Goal: Browse casually: Explore the website without a specific task or goal

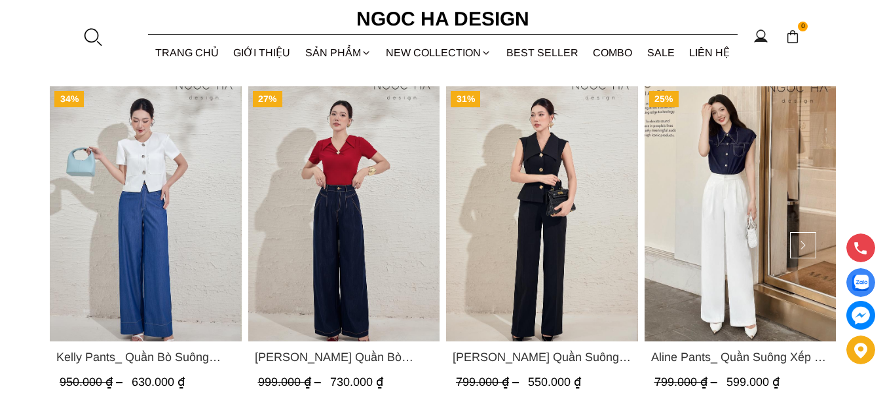
scroll to position [1899, 0]
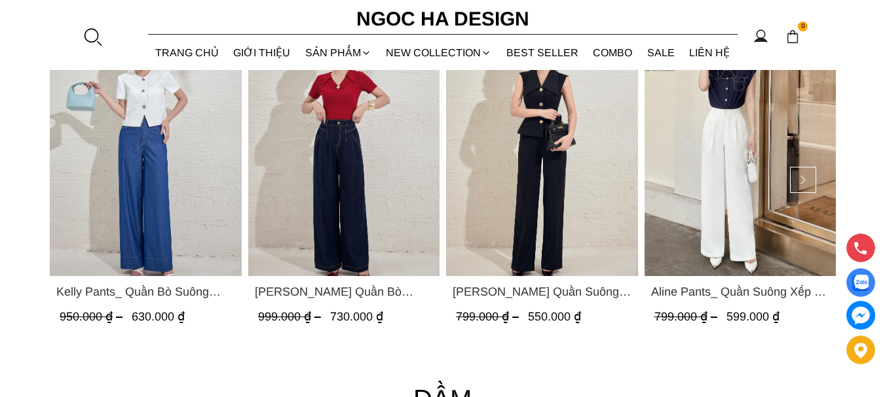
click at [776, 291] on span "Aline Pants_ Quần Suông Xếp Ly Mềm Q063" at bounding box center [739, 292] width 179 height 18
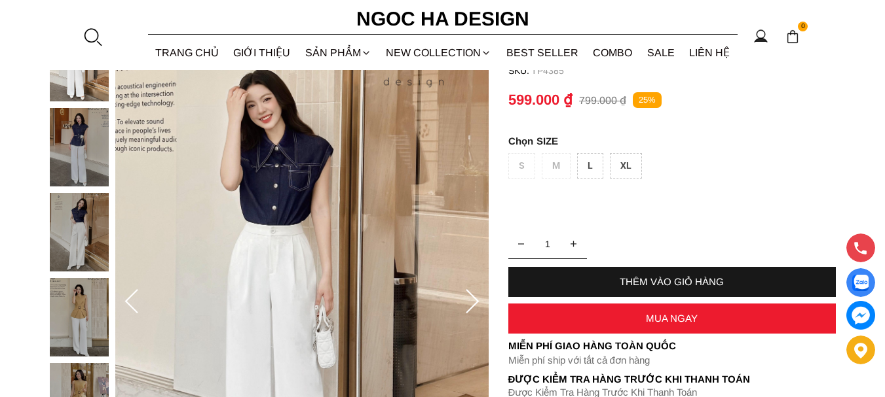
scroll to position [196, 0]
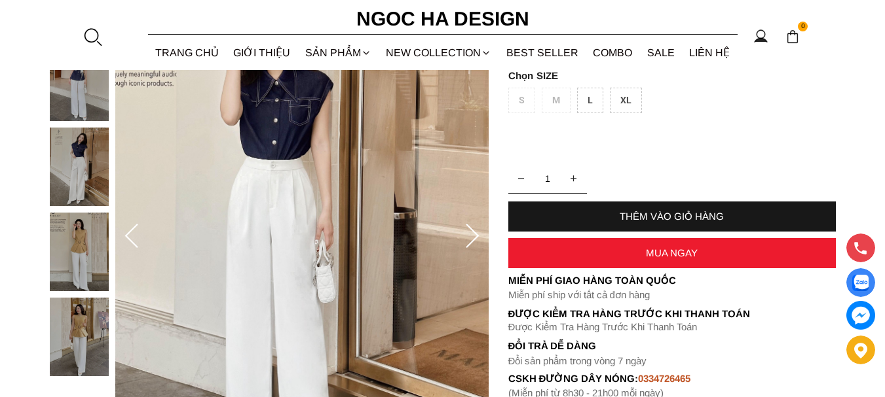
click at [466, 242] on icon at bounding box center [472, 237] width 26 height 26
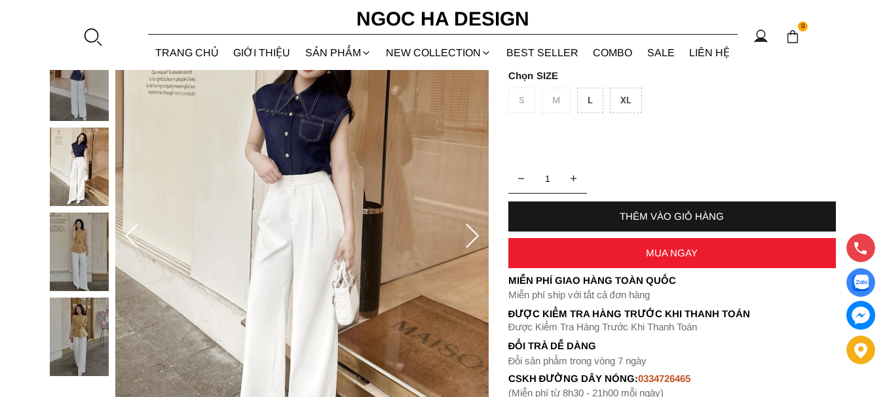
click at [466, 242] on icon at bounding box center [472, 237] width 26 height 26
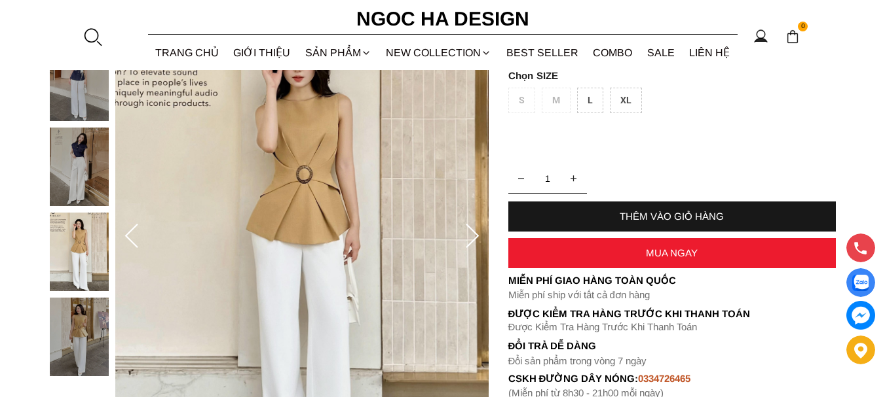
click at [466, 242] on icon at bounding box center [472, 237] width 26 height 26
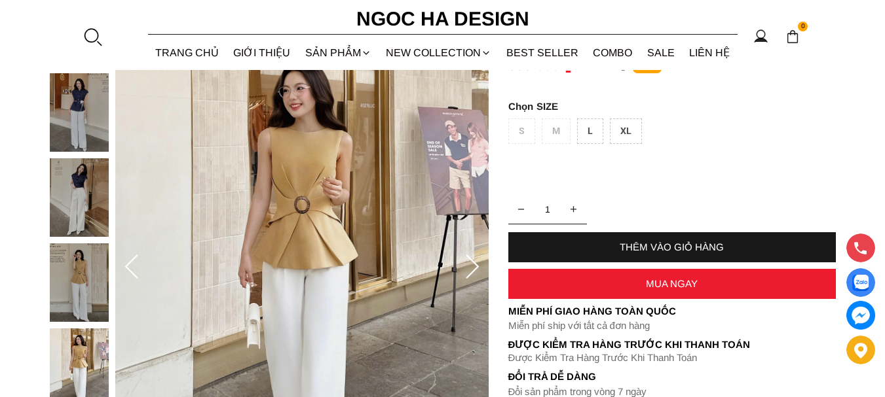
scroll to position [35, 0]
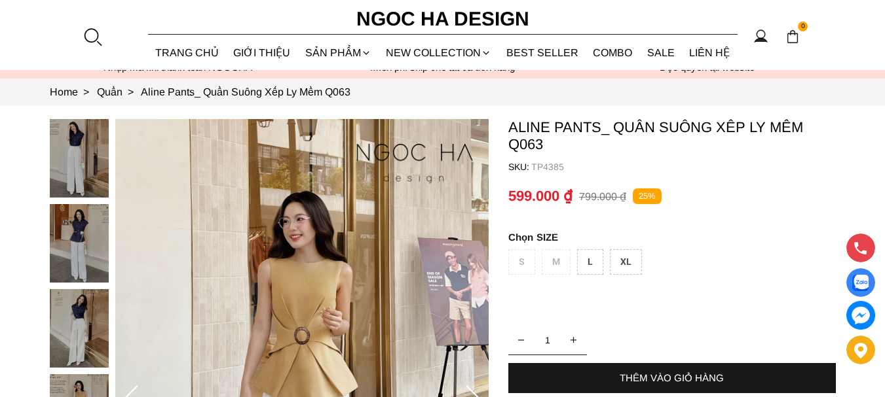
click at [81, 160] on img at bounding box center [79, 158] width 59 height 79
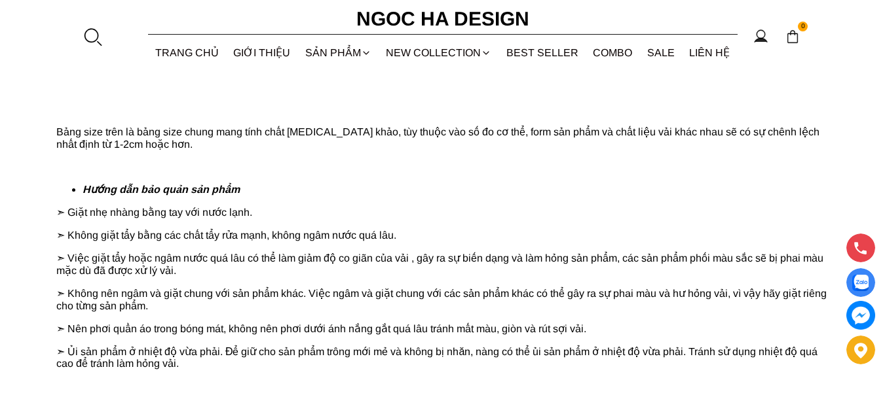
scroll to position [1410, 0]
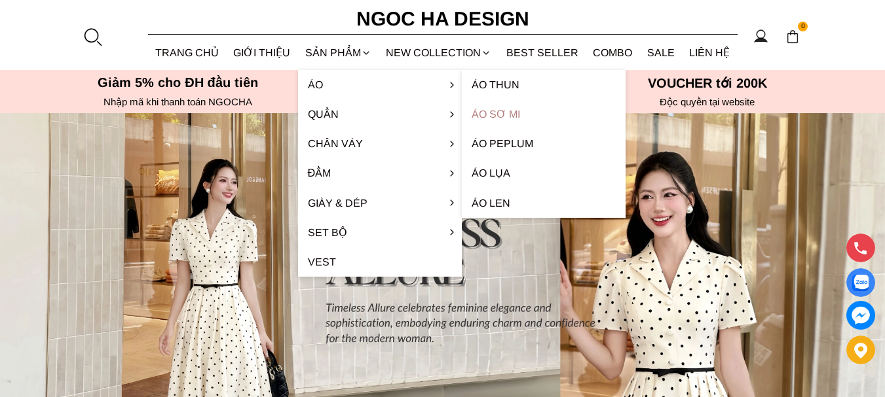
click at [504, 115] on link "Áo sơ mi" at bounding box center [544, 114] width 164 height 29
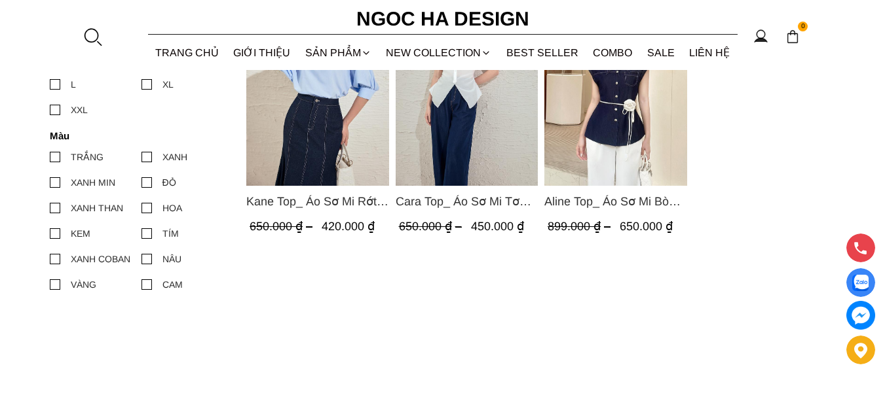
scroll to position [157, 0]
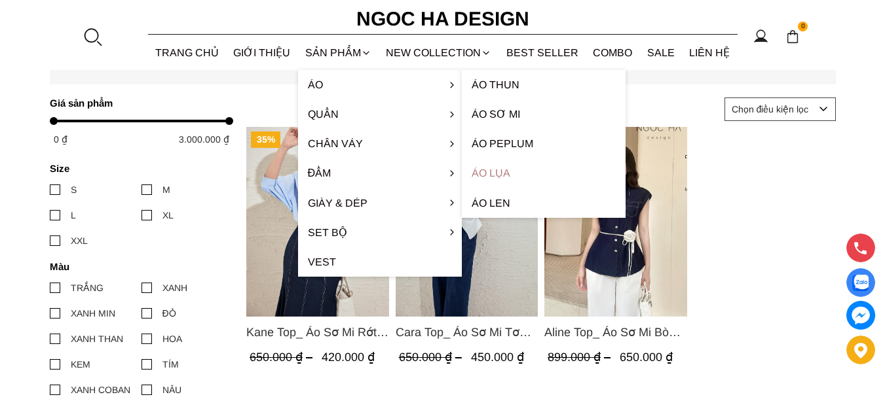
click at [500, 172] on link "Áo lụa" at bounding box center [544, 172] width 164 height 29
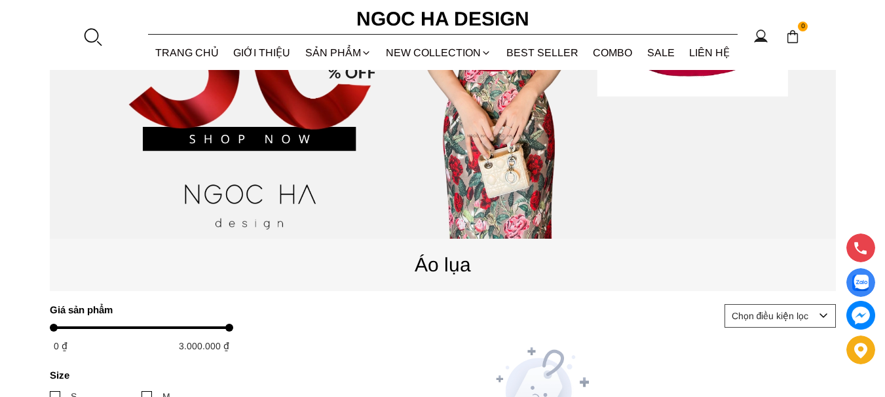
scroll to position [262, 0]
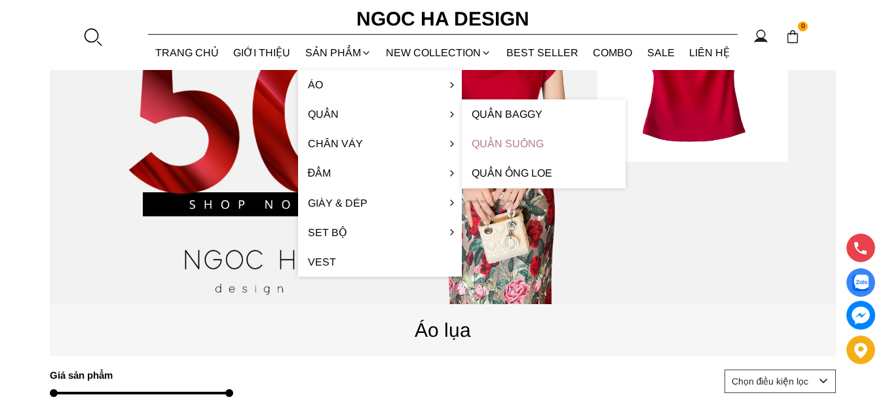
click at [504, 144] on link "Quần Suông" at bounding box center [544, 143] width 164 height 29
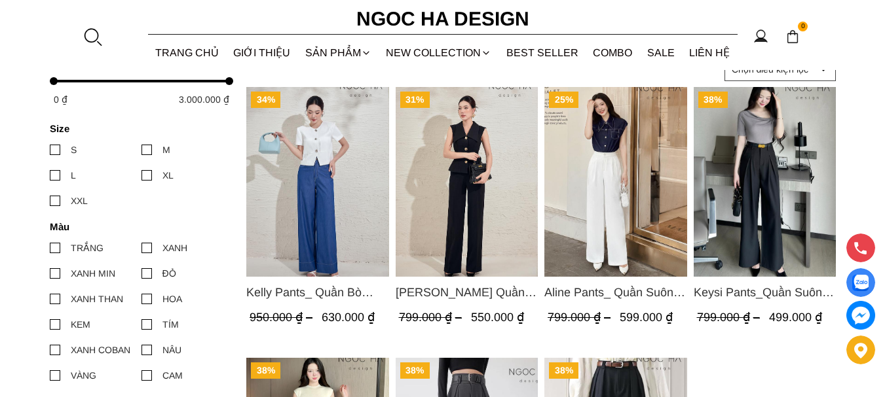
scroll to position [131, 0]
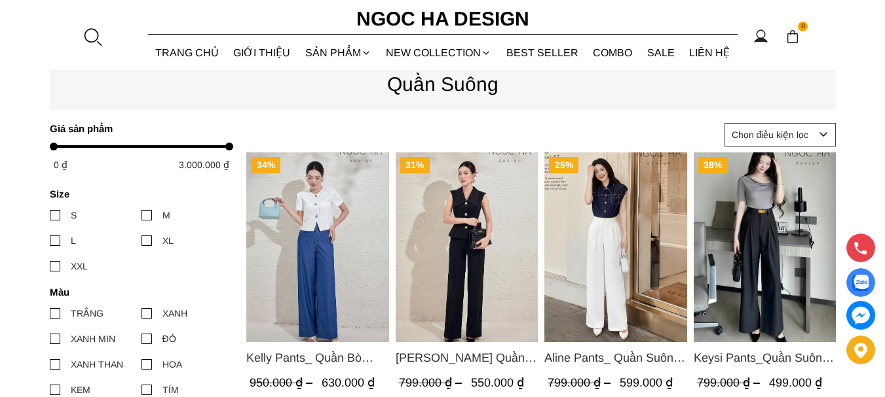
click at [466, 262] on img "Product image - Lara Pants_ Quần Suông Trắng Q059" at bounding box center [466, 248] width 143 height 190
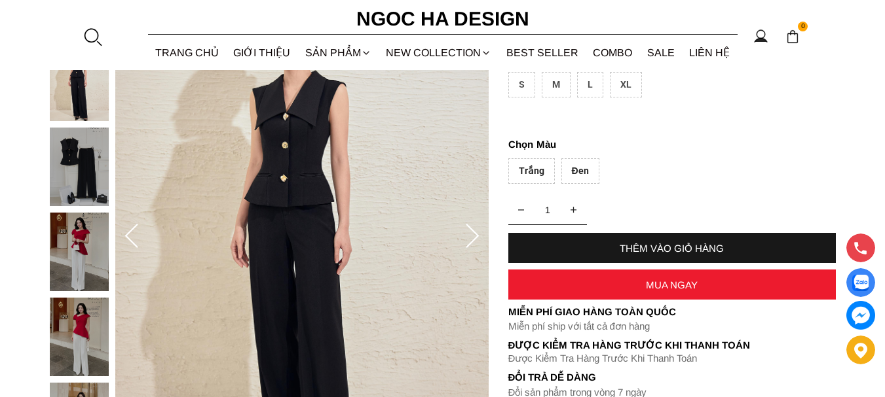
scroll to position [458, 0]
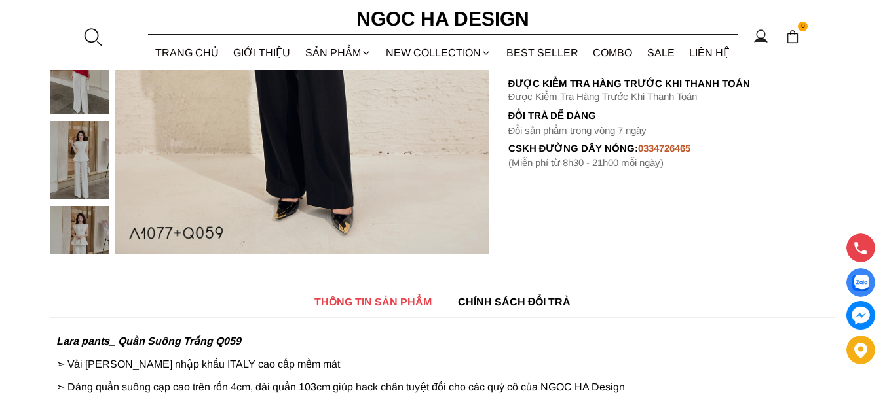
click at [68, 170] on div at bounding box center [82, 79] width 65 height 766
click at [77, 169] on img at bounding box center [79, 159] width 59 height 79
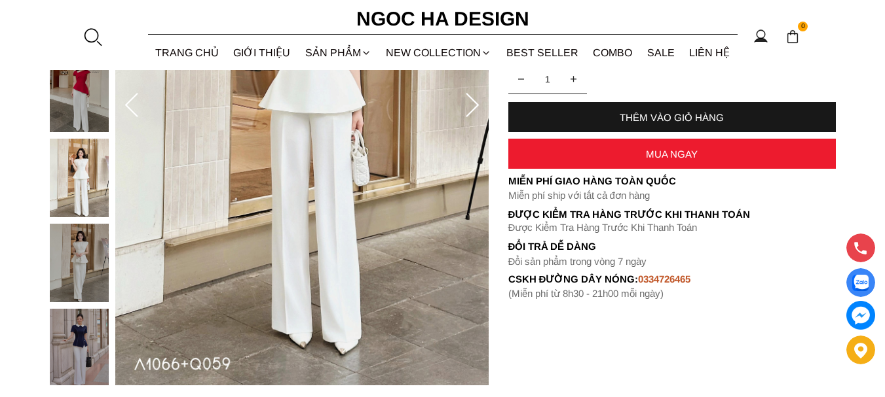
scroll to position [262, 0]
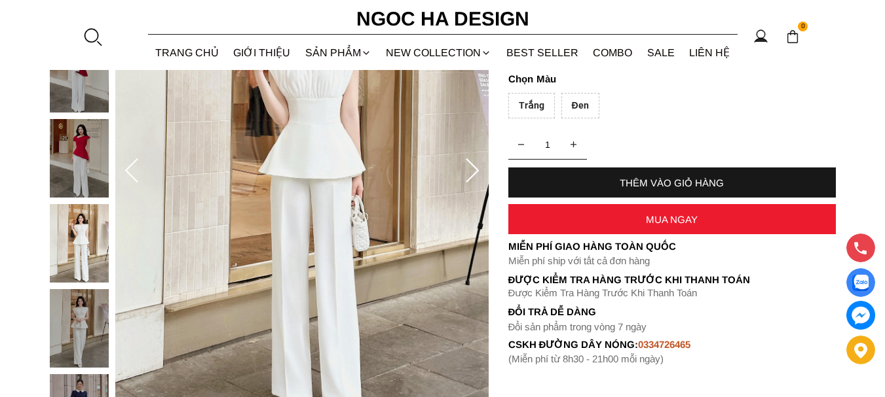
click at [80, 167] on div at bounding box center [82, 162] width 65 height 766
click at [86, 163] on img at bounding box center [79, 158] width 59 height 79
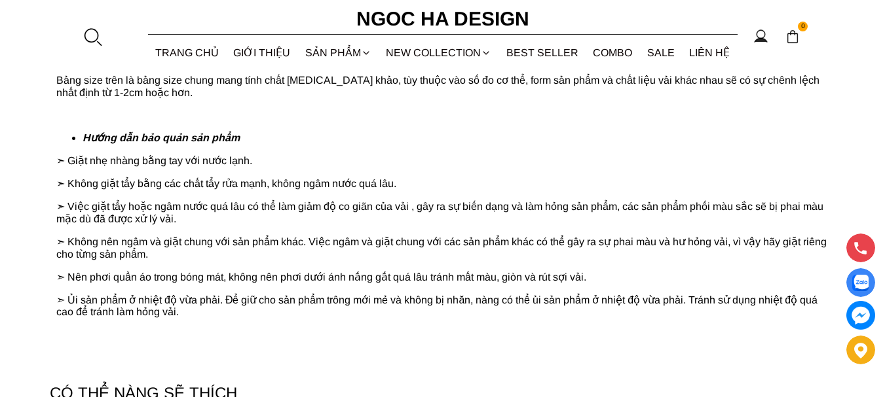
scroll to position [1637, 0]
